Goal: Task Accomplishment & Management: Manage account settings

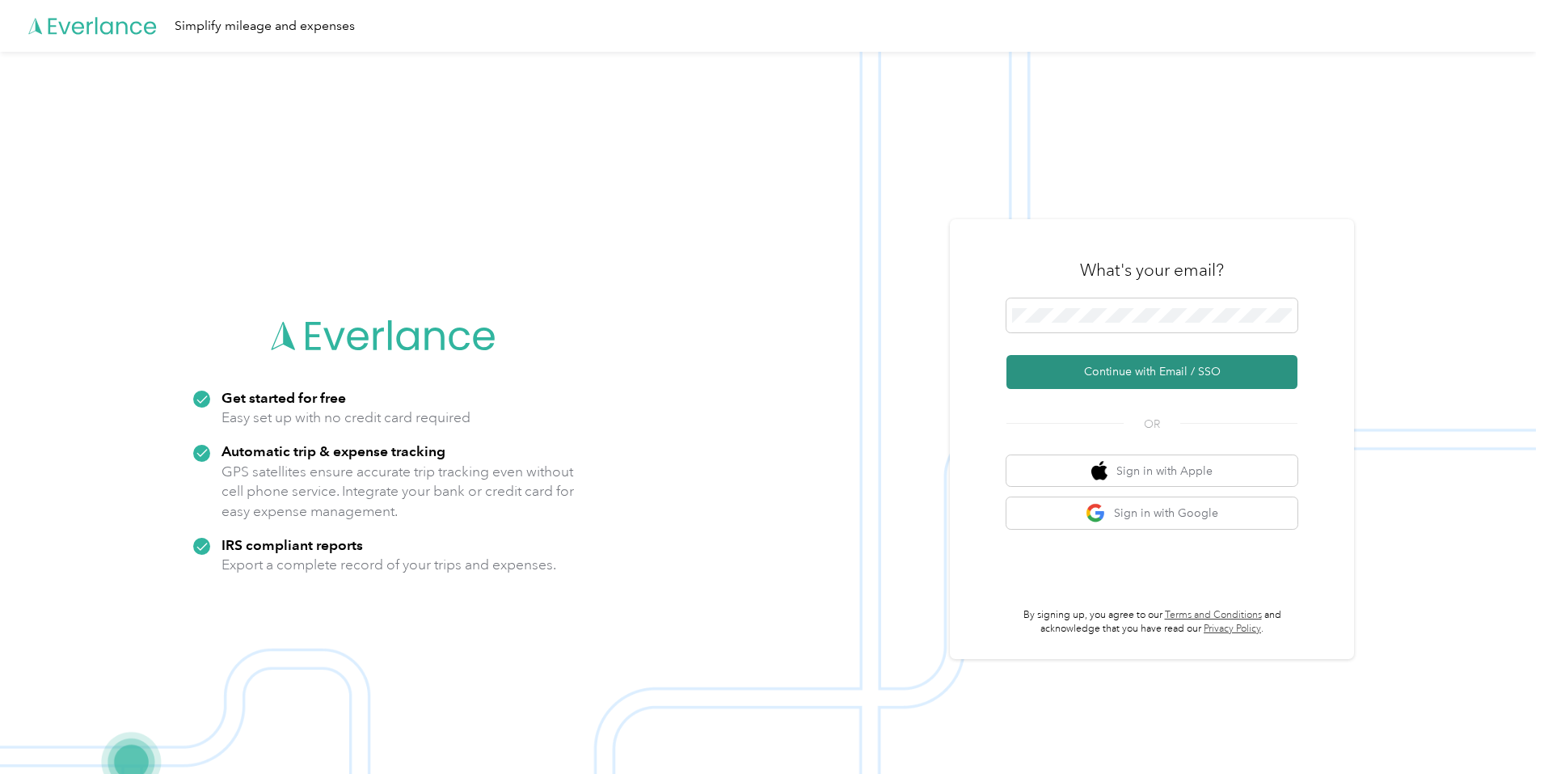
click at [1120, 361] on button "Continue with Email / SSO" at bounding box center [1151, 372] width 291 height 34
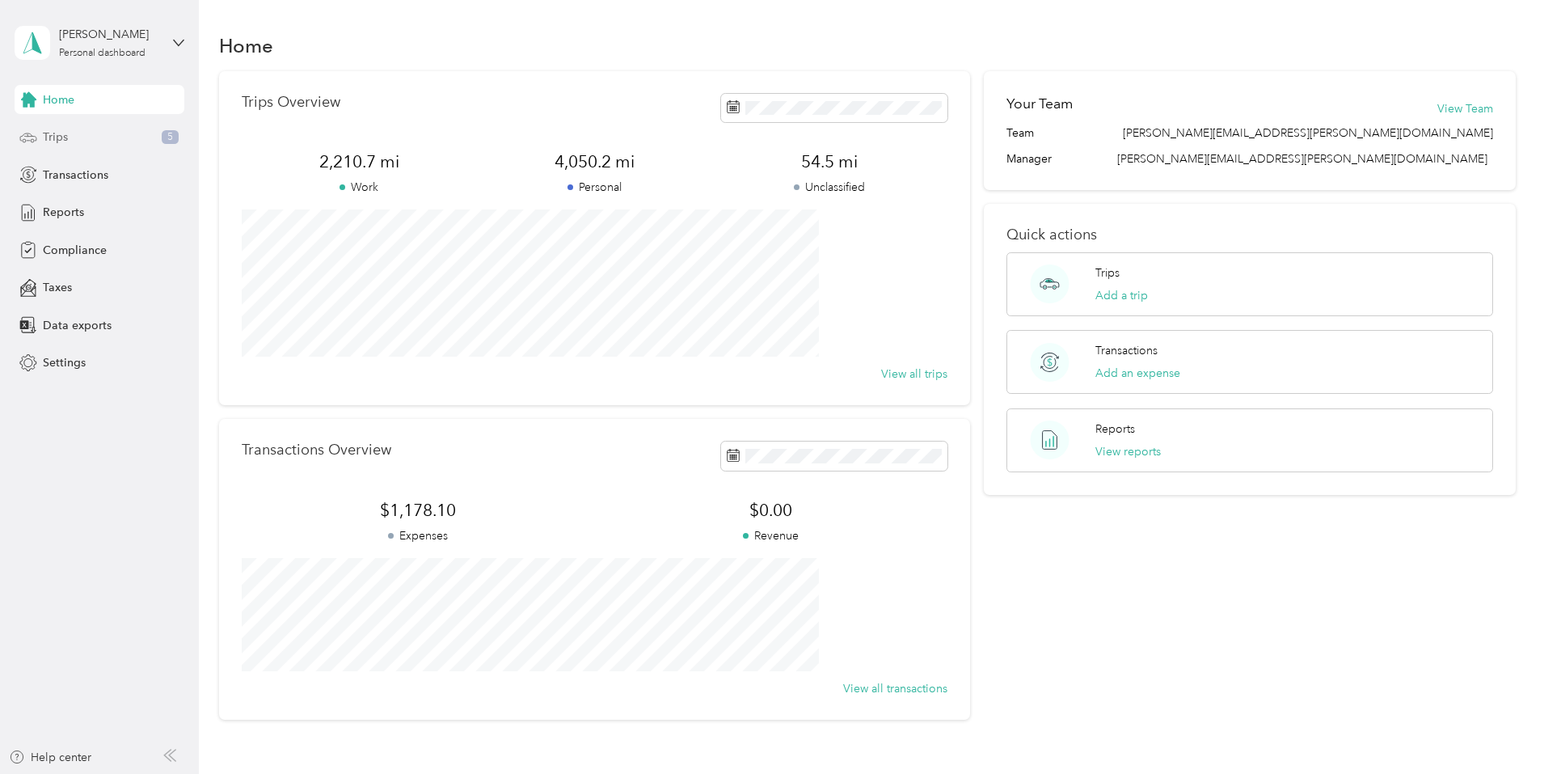
click at [62, 142] on span "Trips" at bounding box center [55, 137] width 25 height 17
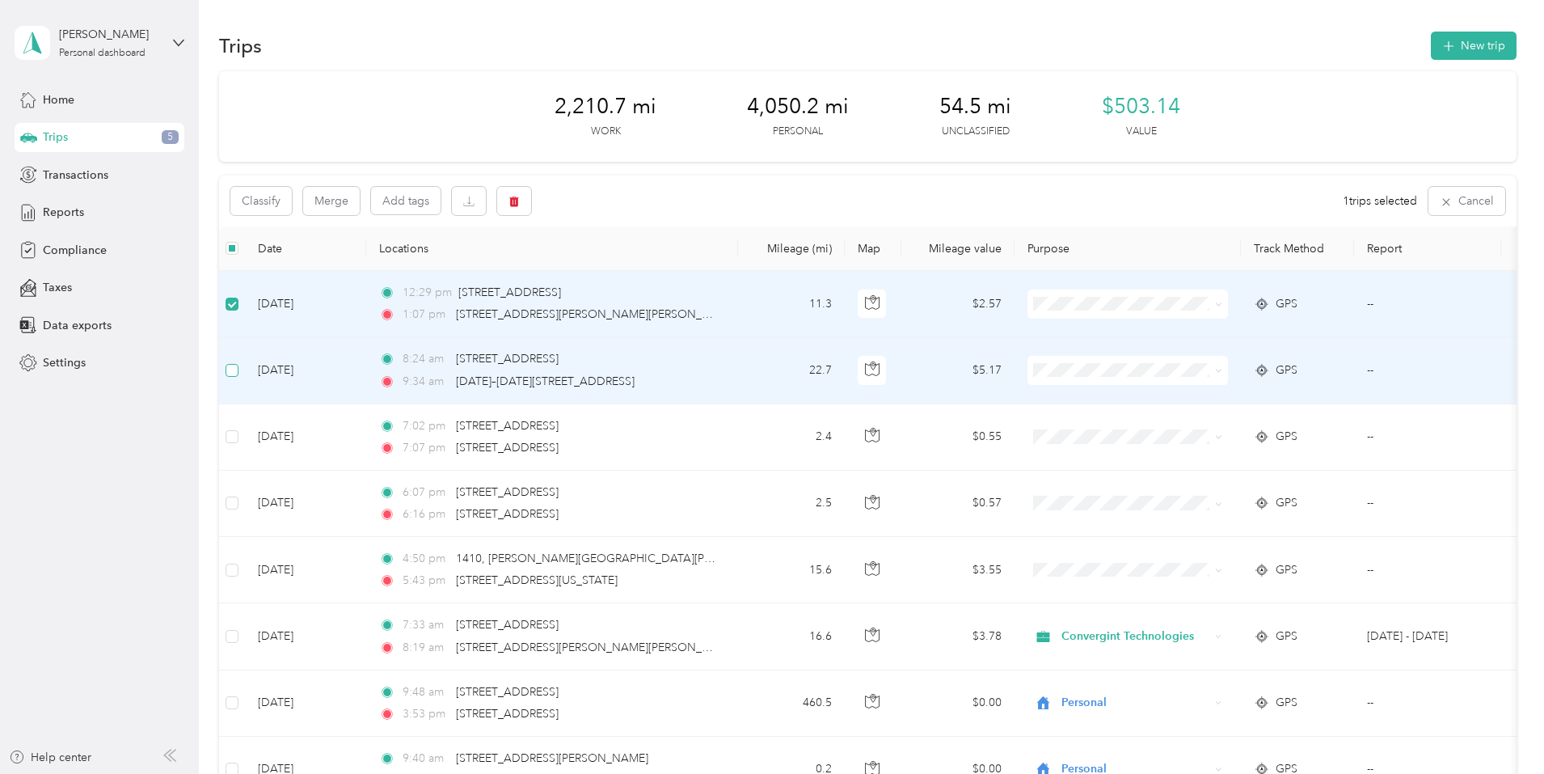
click at [238, 361] on label at bounding box center [232, 370] width 13 height 18
click at [292, 207] on button "Classify" at bounding box center [260, 201] width 61 height 28
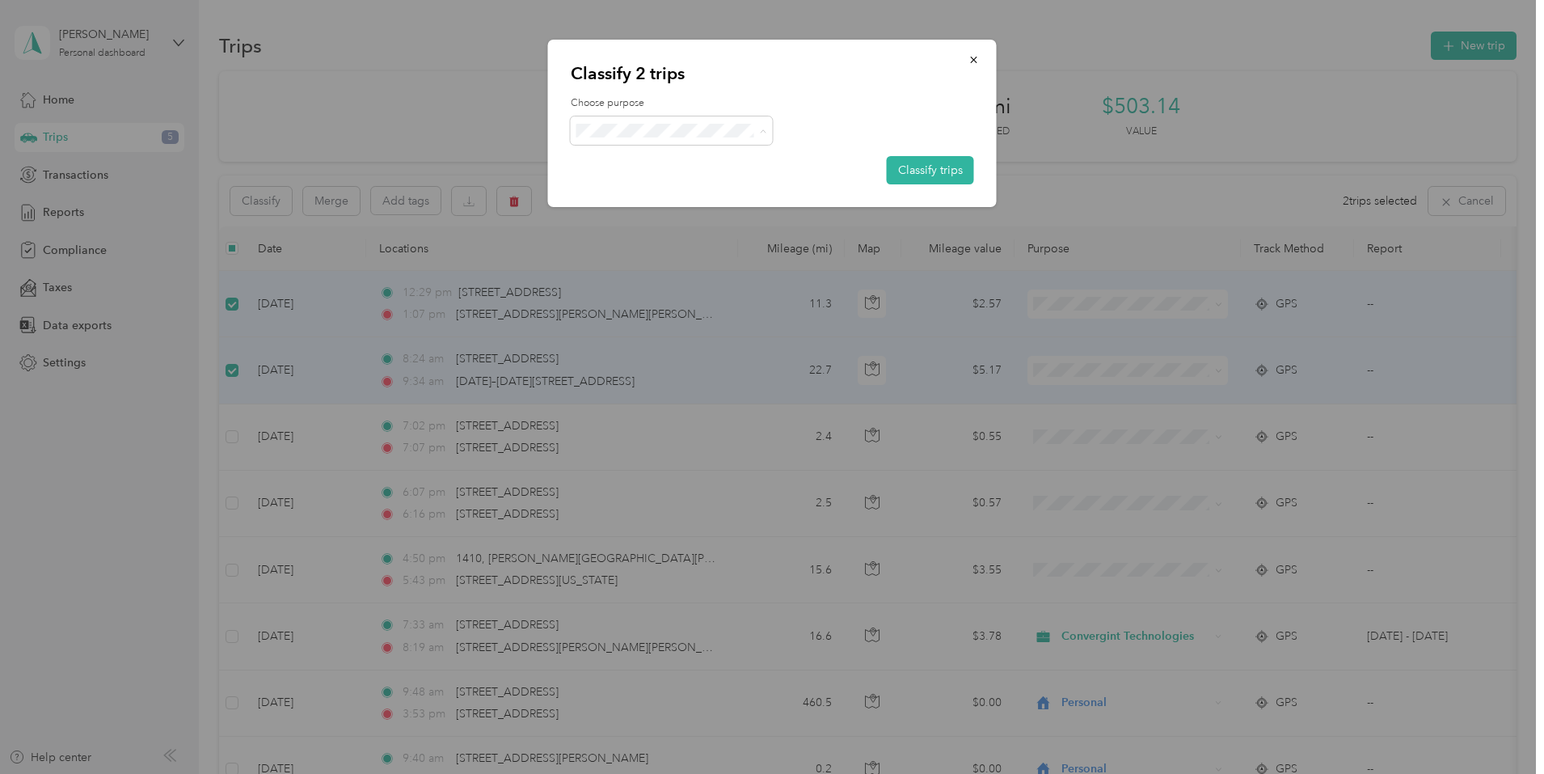
click at [685, 158] on span "Convergint Technologies" at bounding box center [685, 160] width 150 height 17
click at [951, 172] on button "Classify trips" at bounding box center [930, 170] width 87 height 28
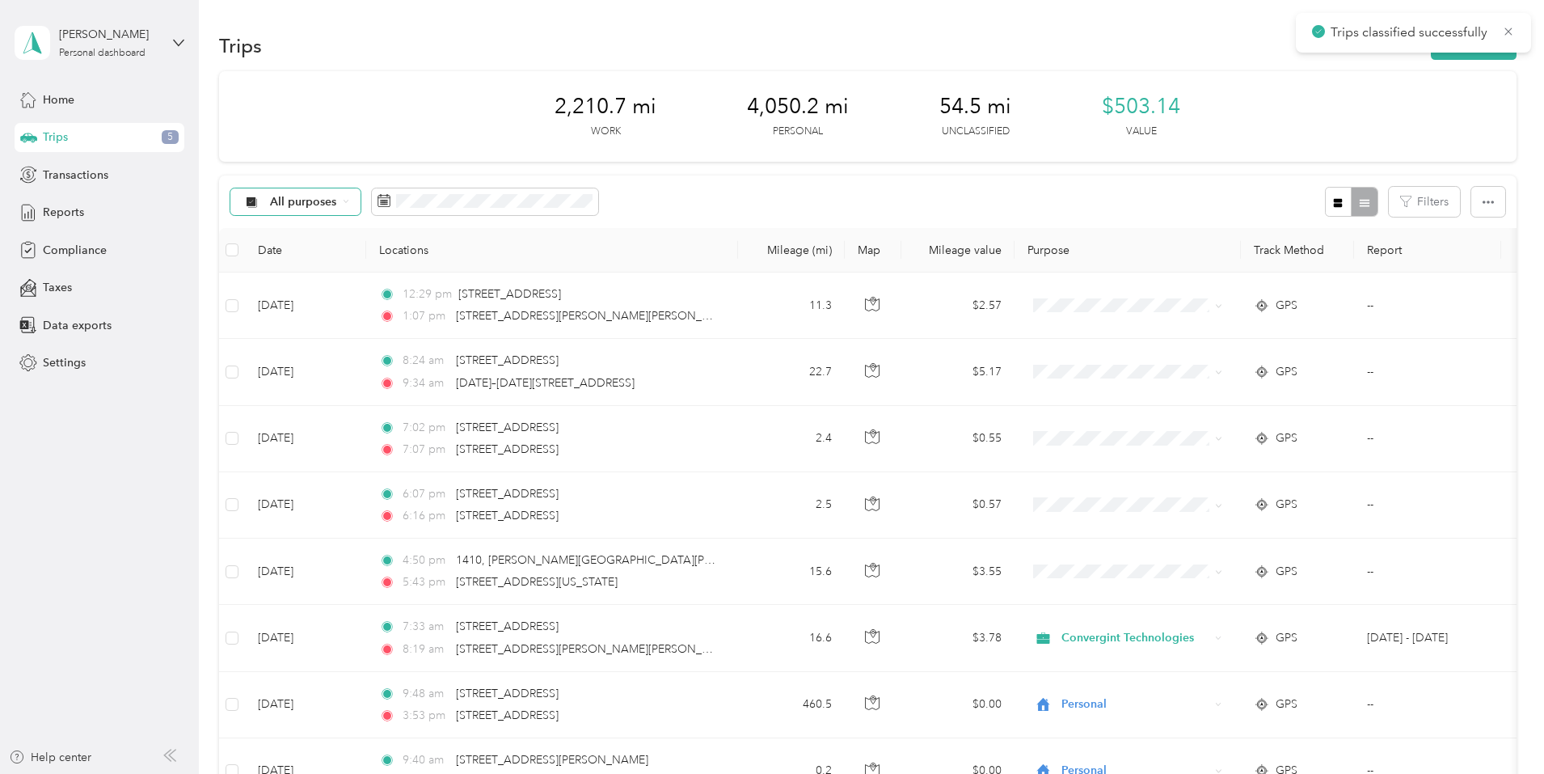
click at [337, 199] on span "All purposes" at bounding box center [303, 201] width 67 height 11
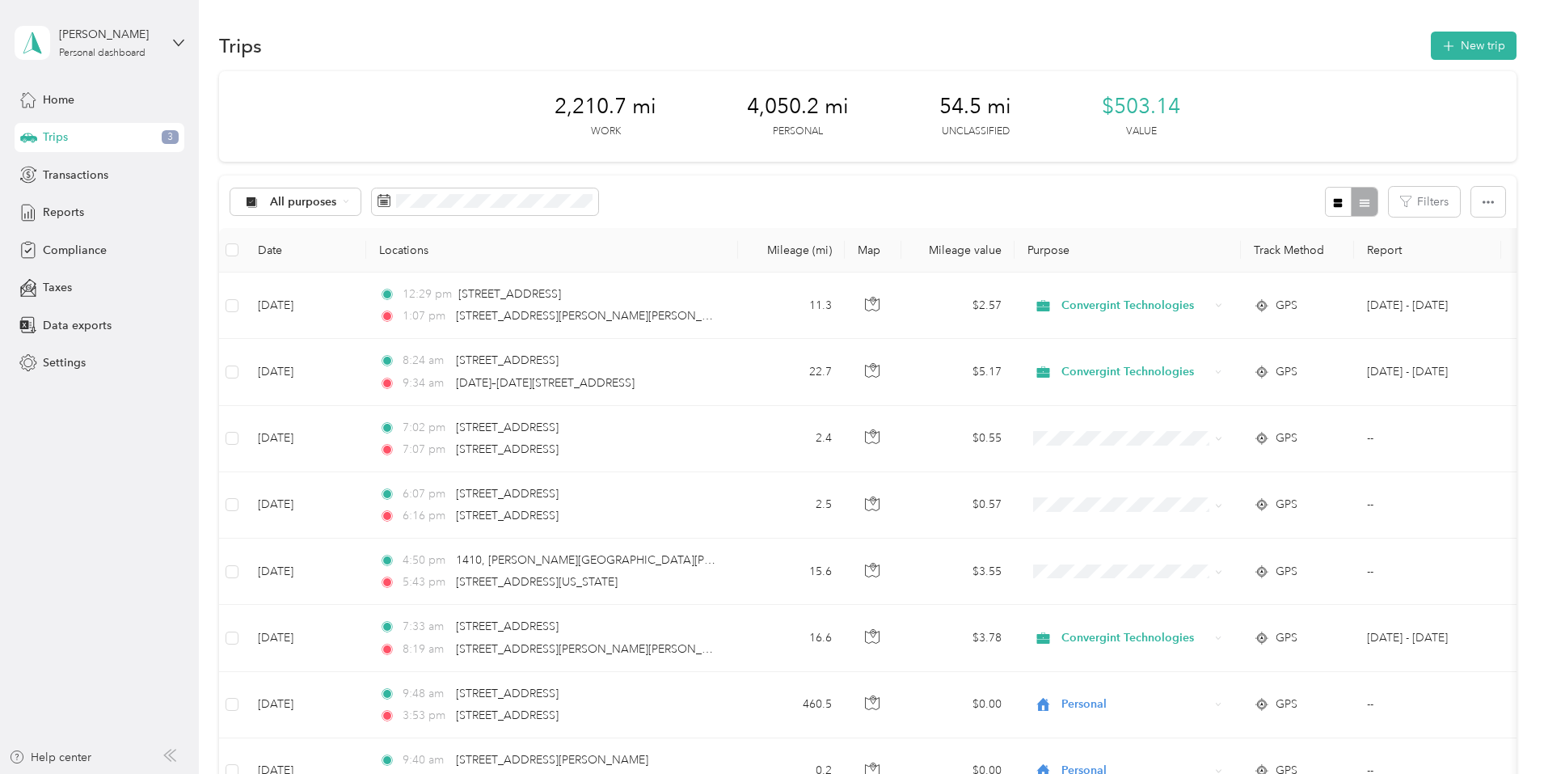
click at [424, 251] on span "Unclassified" at bounding box center [444, 257] width 133 height 17
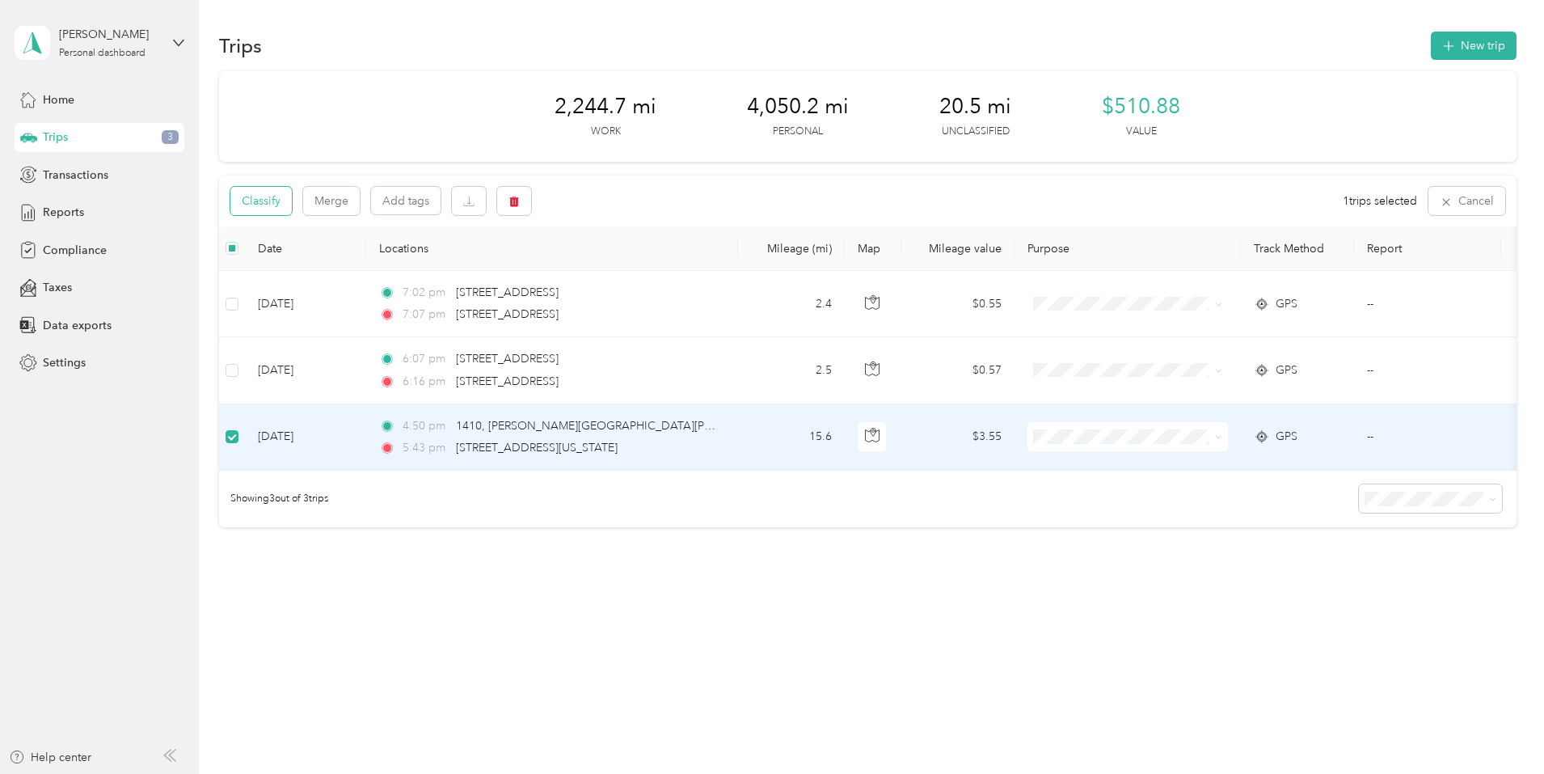
click at [292, 199] on button "Classify" at bounding box center [260, 201] width 61 height 28
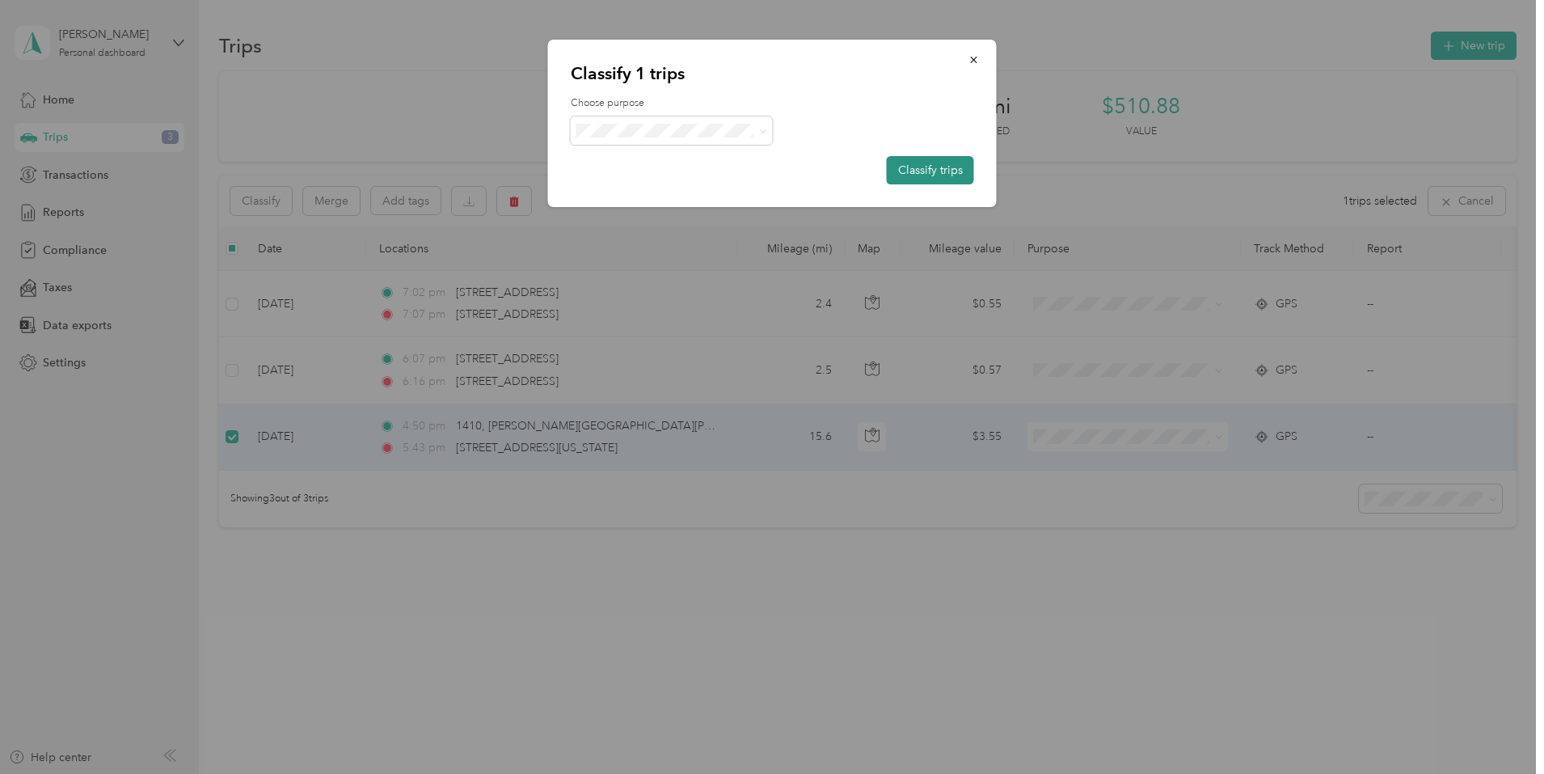
click at [920, 165] on button "Classify trips" at bounding box center [930, 170] width 87 height 28
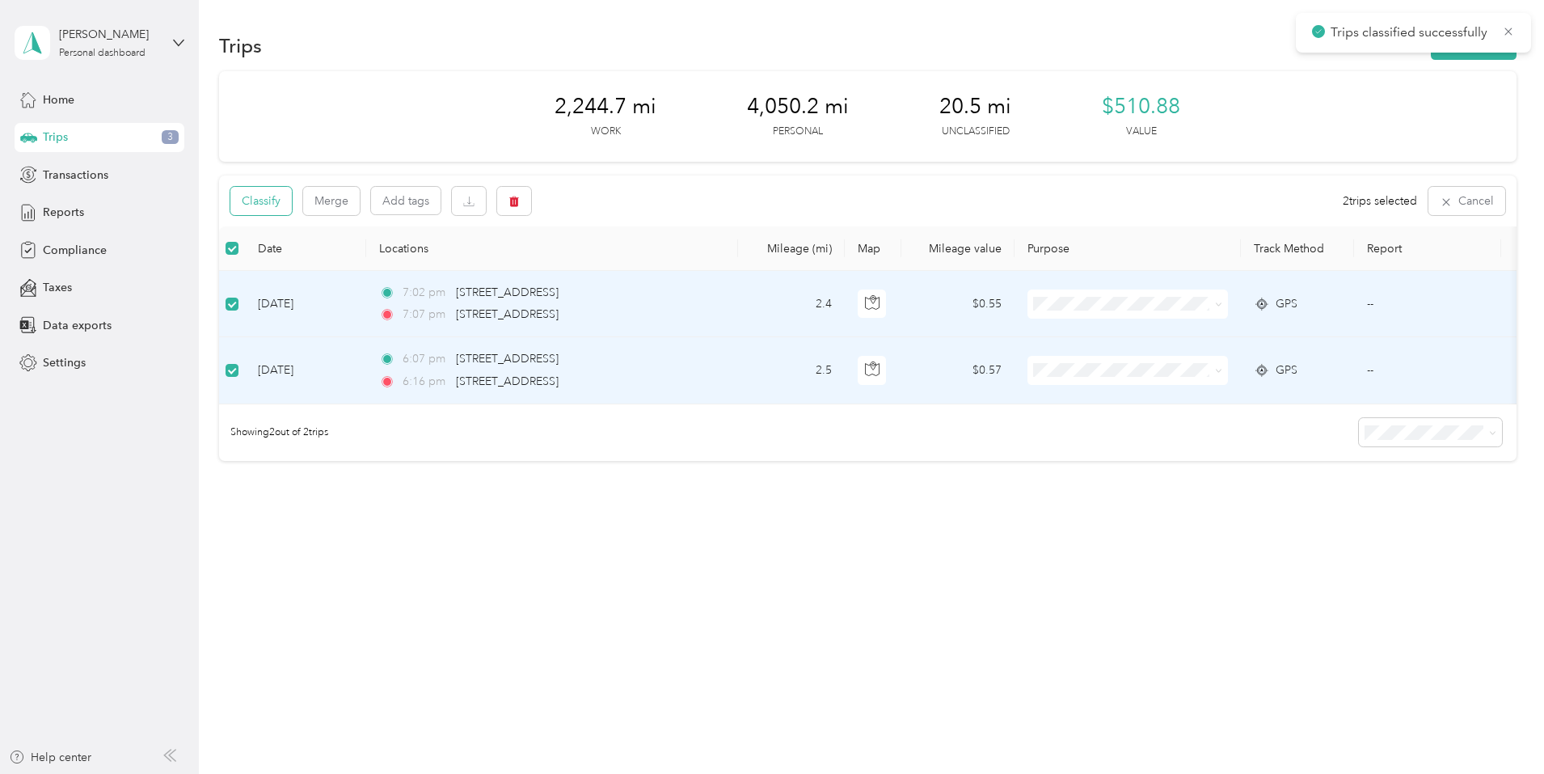
click at [292, 200] on button "Classify" at bounding box center [260, 201] width 61 height 28
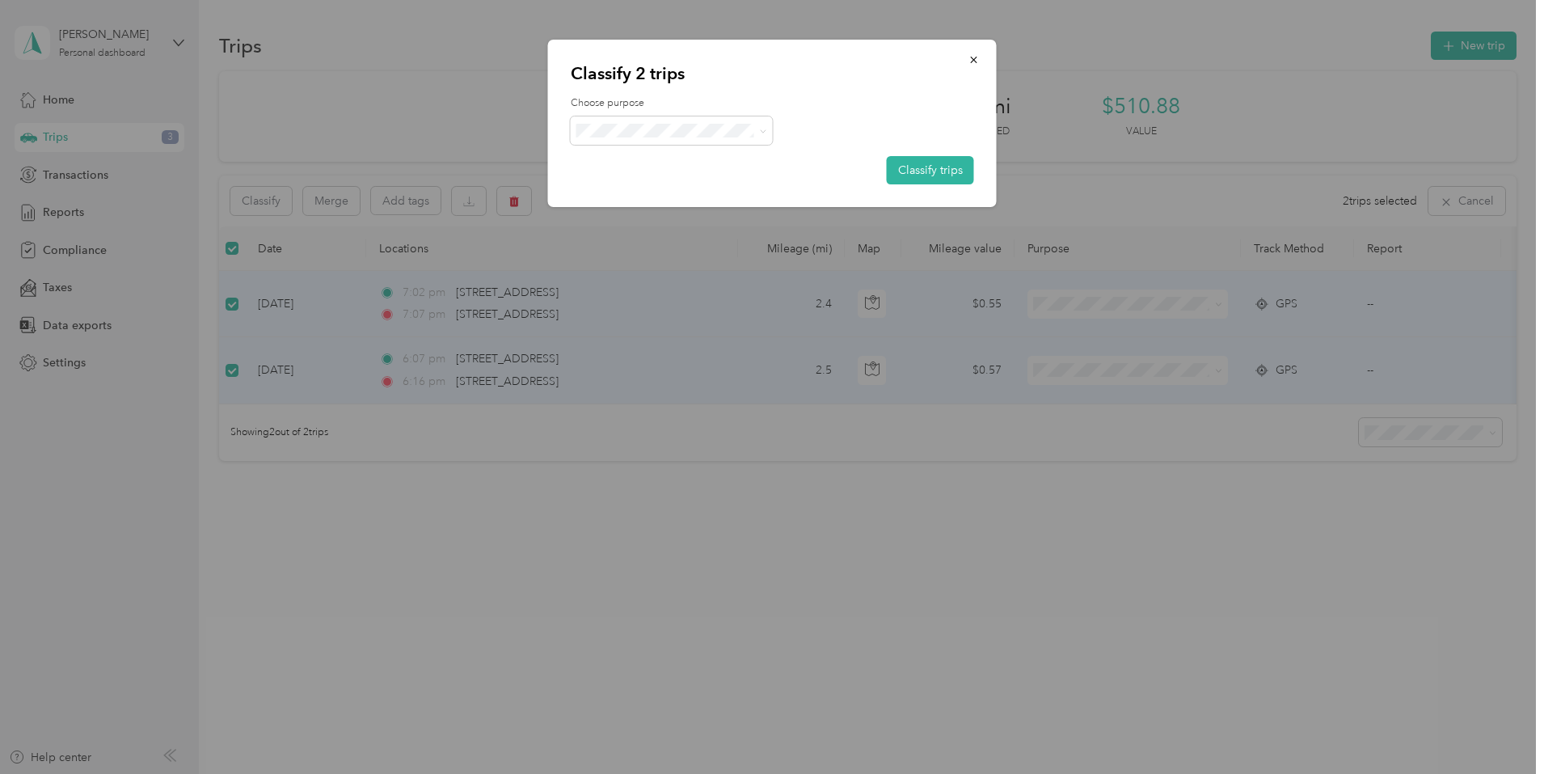
click at [762, 150] on div "Choose purpose Classify trips" at bounding box center [772, 140] width 403 height 88
click at [764, 128] on icon at bounding box center [762, 131] width 7 height 7
click at [702, 182] on span "Personal" at bounding box center [686, 188] width 153 height 17
click at [933, 165] on button "Classify trips" at bounding box center [930, 170] width 87 height 28
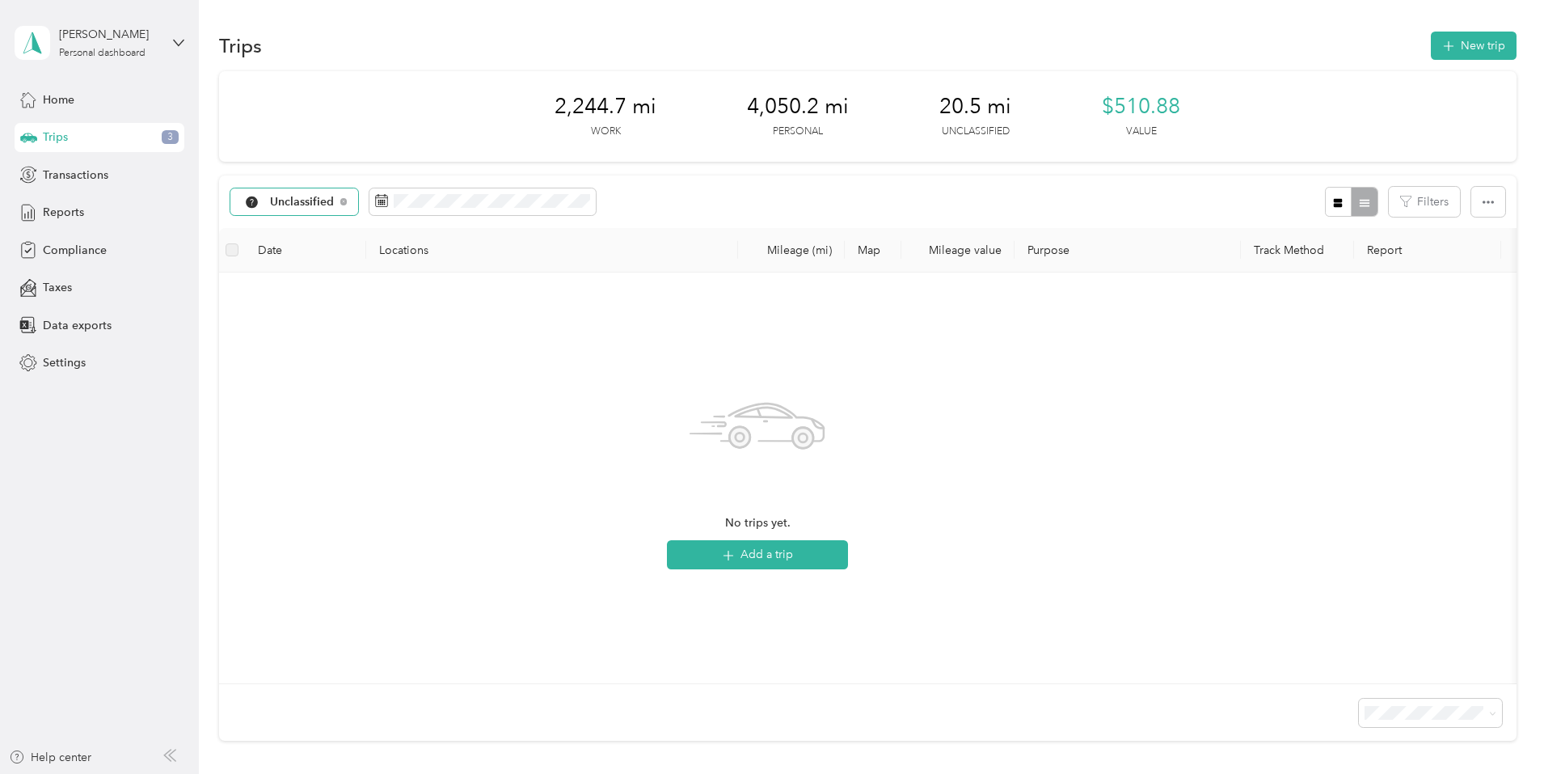
click at [335, 200] on span "Unclassified" at bounding box center [302, 201] width 65 height 11
click at [401, 227] on span "All purposes" at bounding box center [444, 229] width 133 height 17
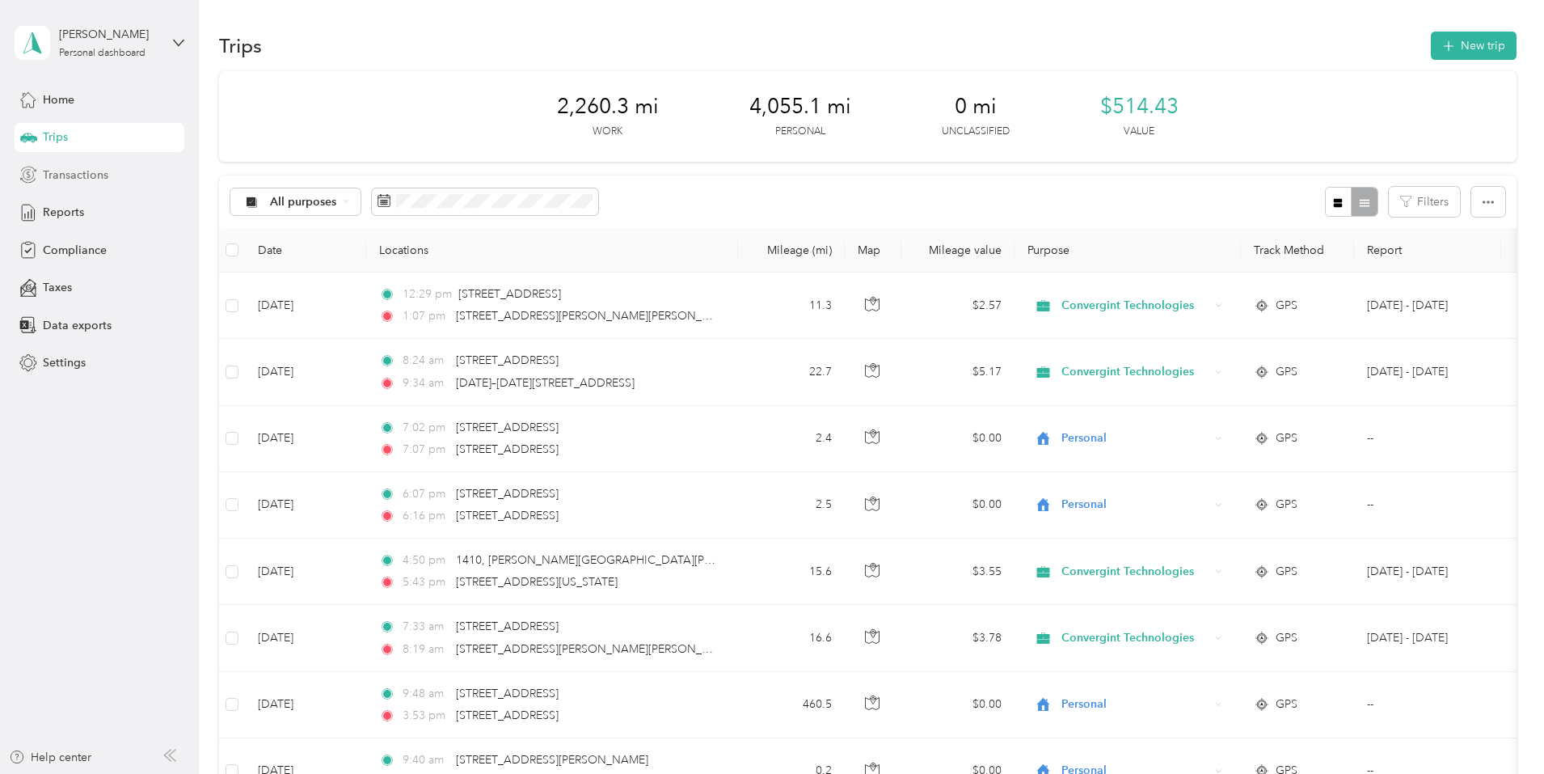
click at [61, 175] on span "Transactions" at bounding box center [75, 175] width 65 height 17
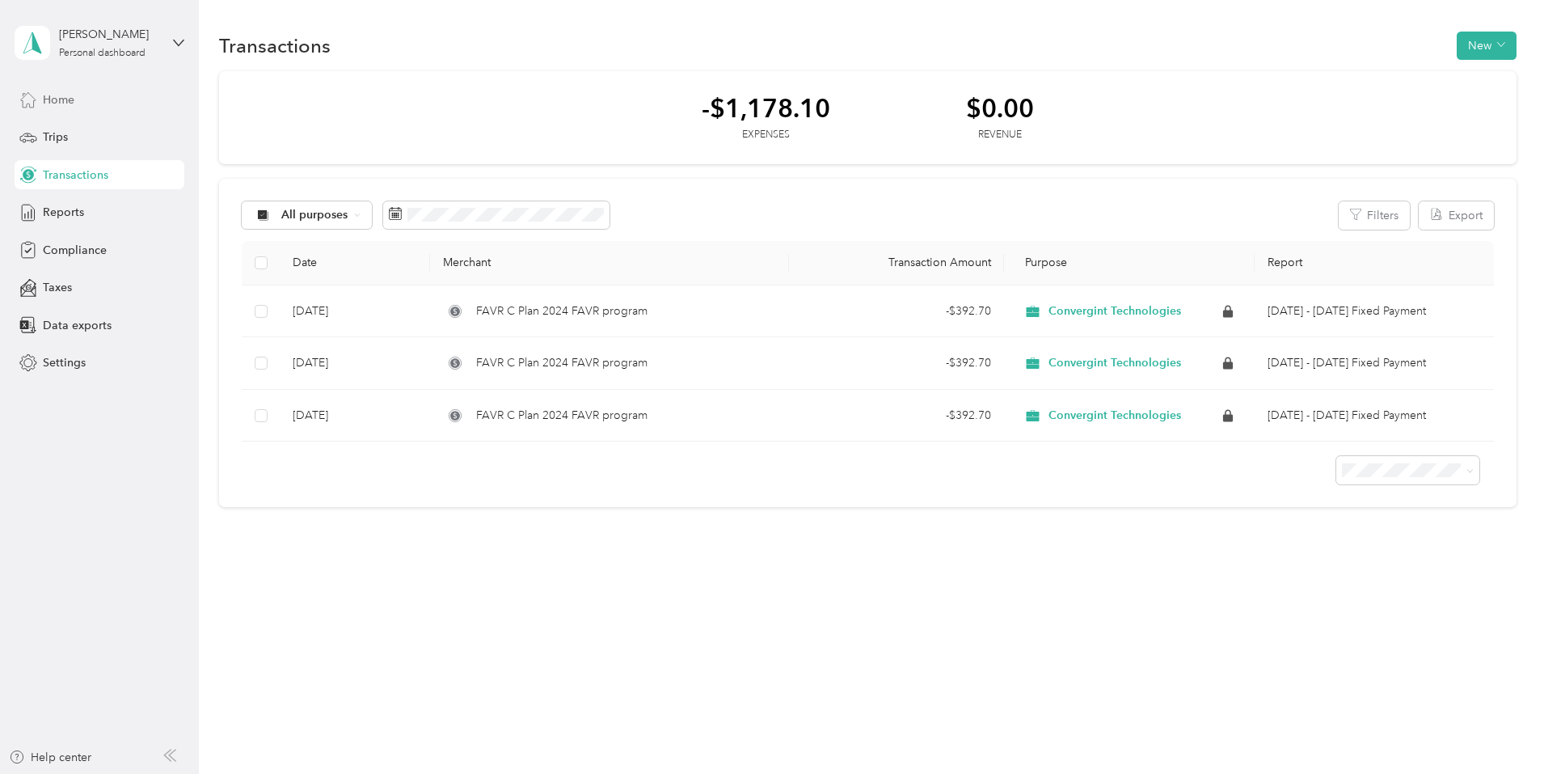
click at [63, 103] on span "Home" at bounding box center [59, 99] width 32 height 17
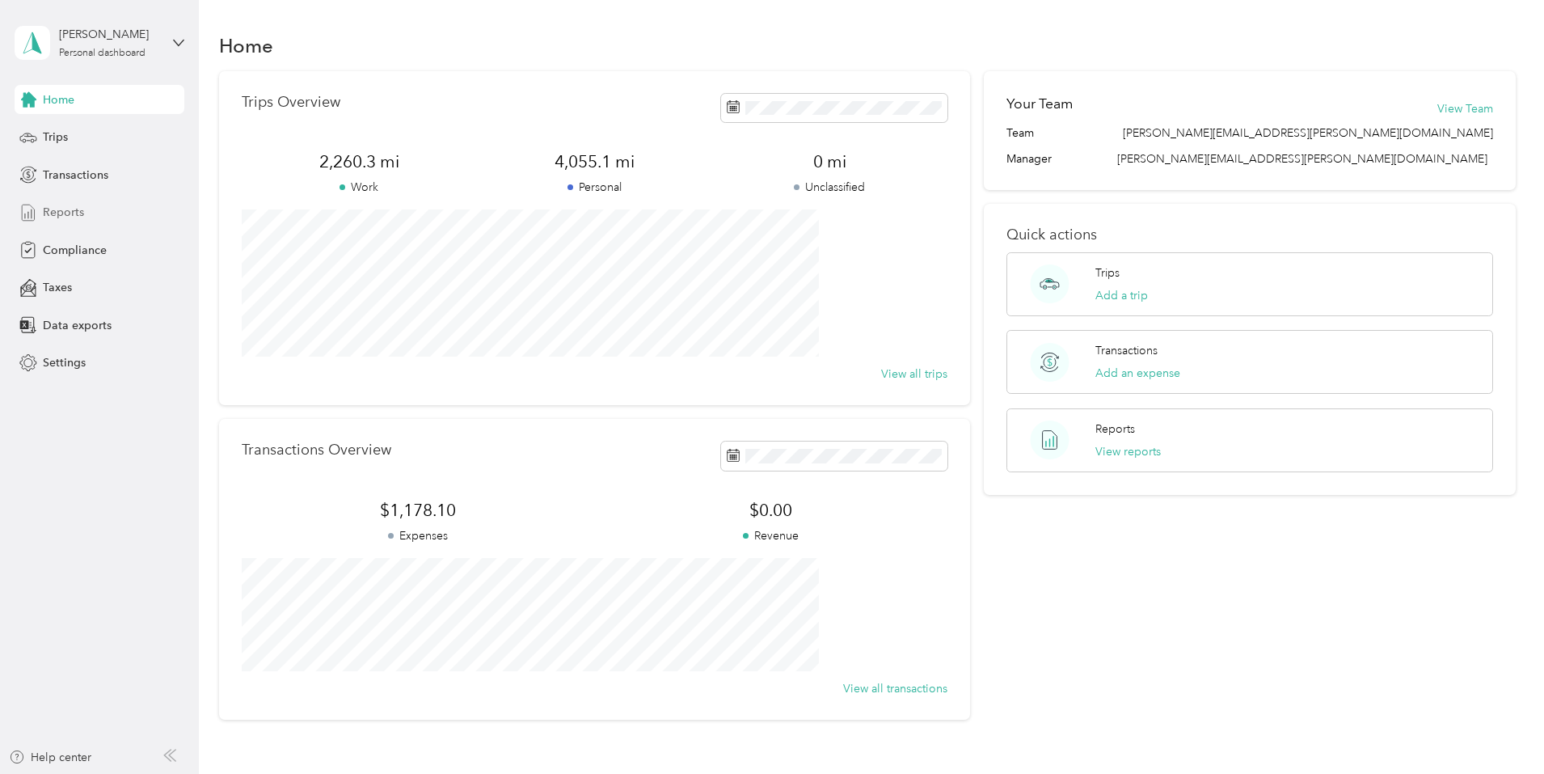
click at [77, 210] on span "Reports" at bounding box center [63, 212] width 41 height 17
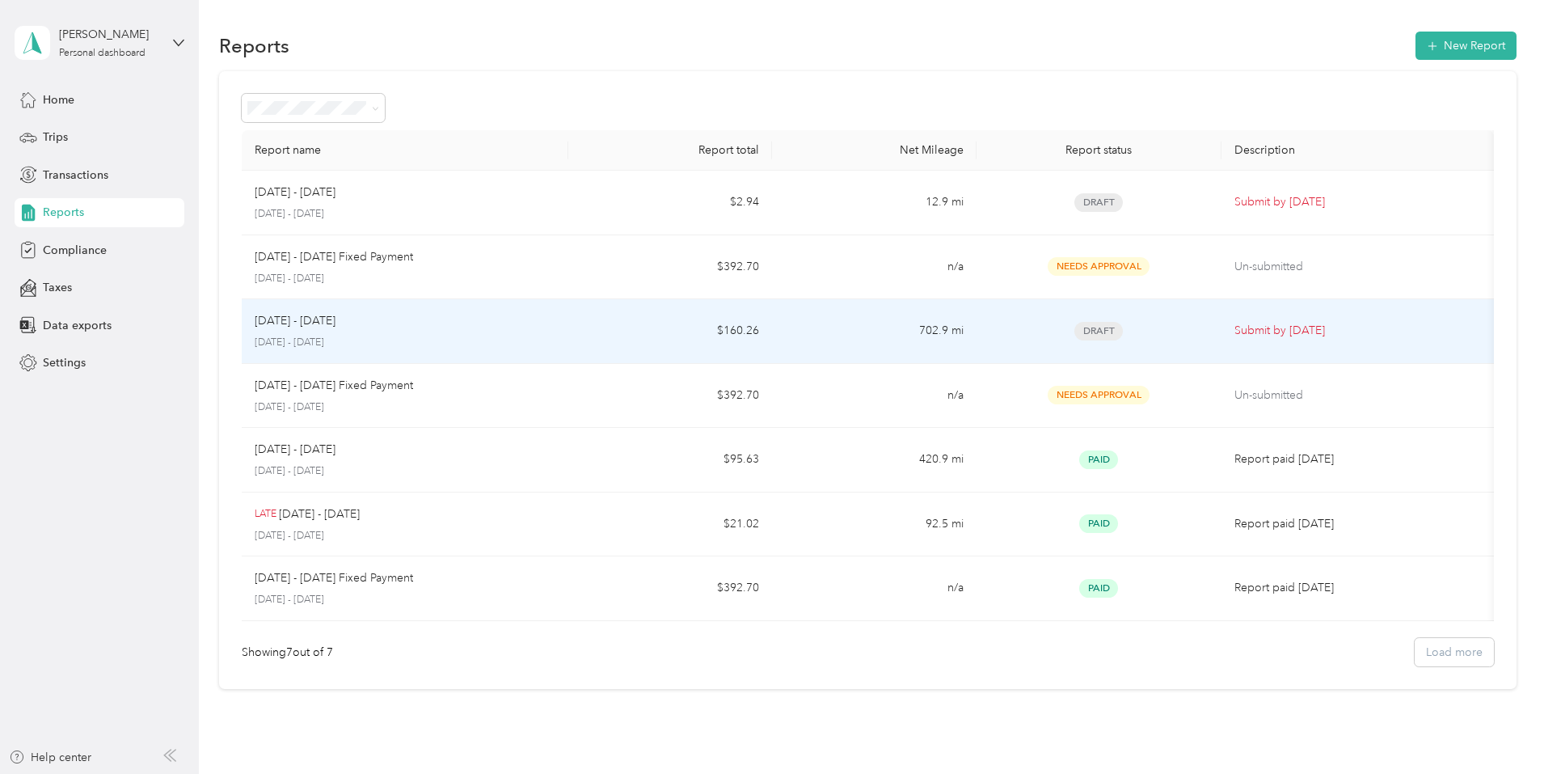
click at [335, 320] on p "[DATE] - [DATE]" at bounding box center [295, 321] width 81 height 18
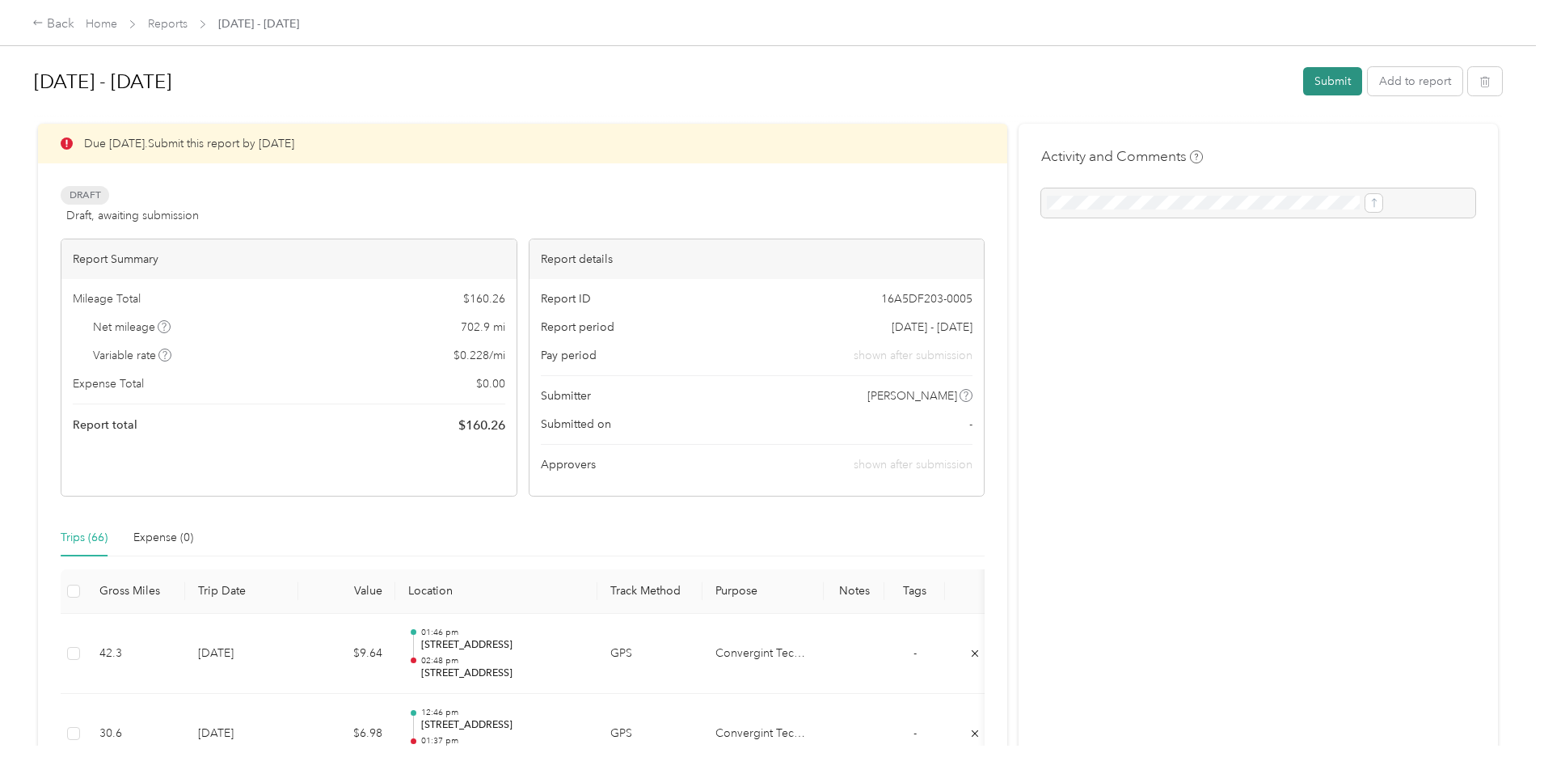
click at [1303, 89] on button "Submit" at bounding box center [1332, 81] width 59 height 28
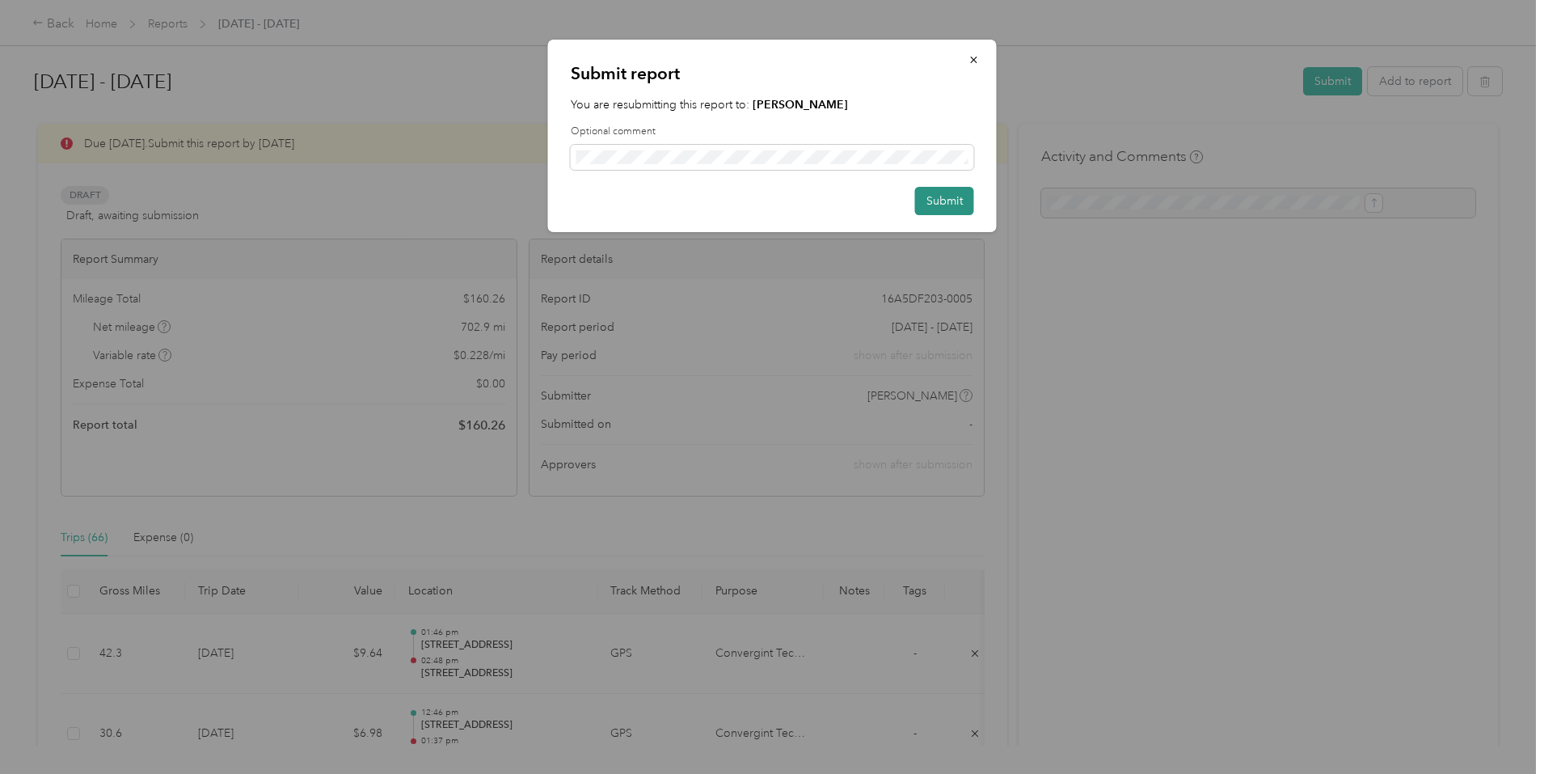
click at [946, 193] on button "Submit" at bounding box center [944, 201] width 59 height 28
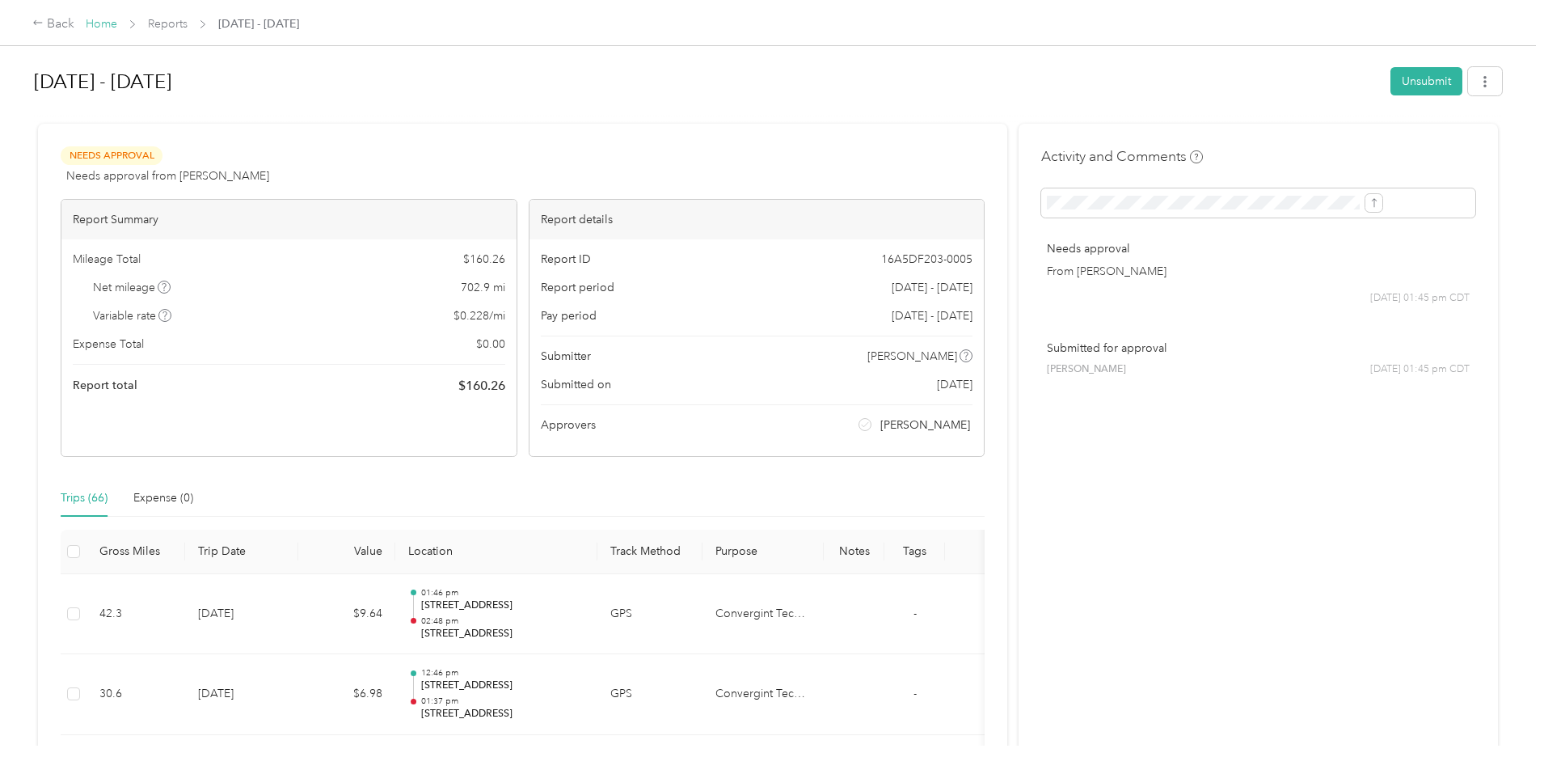
click at [117, 25] on link "Home" at bounding box center [102, 24] width 32 height 14
